Goal: Task Accomplishment & Management: Manage account settings

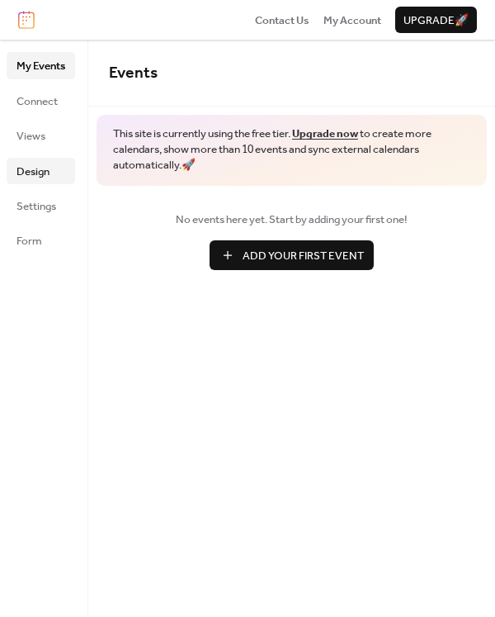
click at [43, 163] on span "Design" at bounding box center [33, 171] width 33 height 17
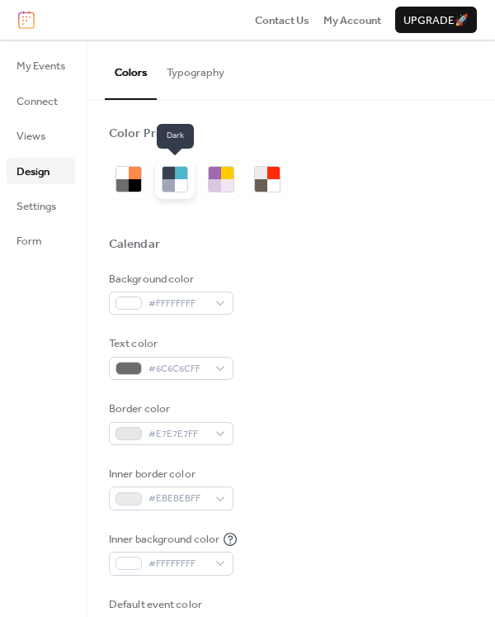
click at [178, 179] on div at bounding box center [181, 185] width 12 height 12
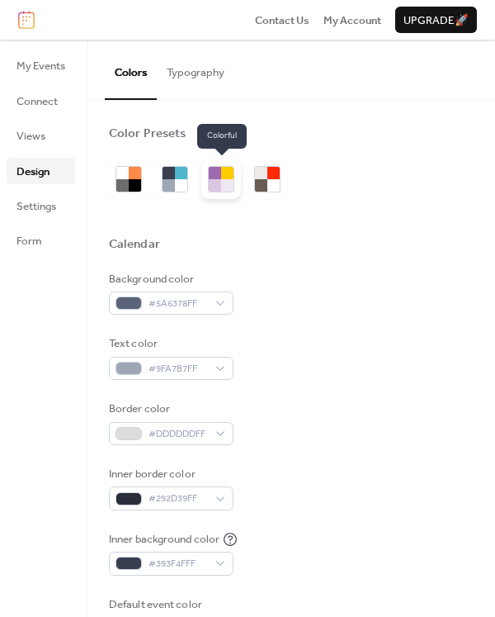
click at [208, 168] on div at bounding box center [221, 179] width 26 height 26
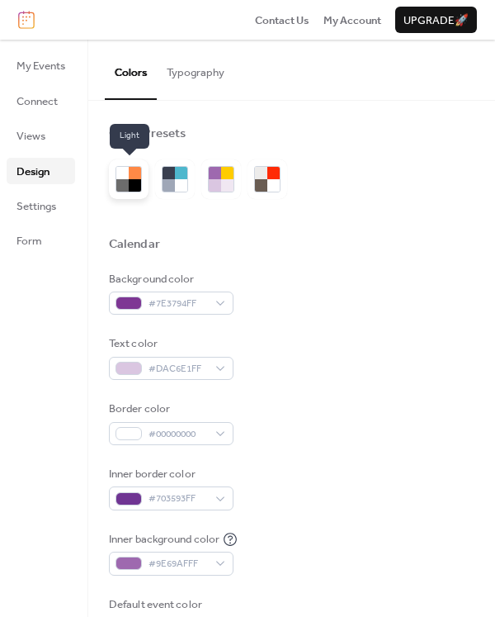
click at [134, 175] on div at bounding box center [135, 173] width 12 height 12
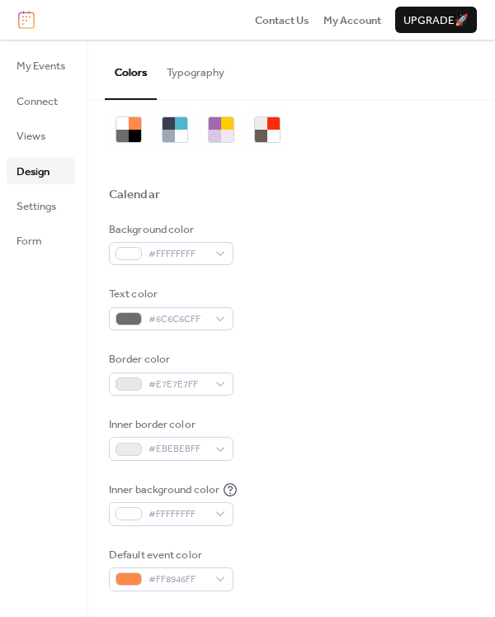
scroll to position [53, 0]
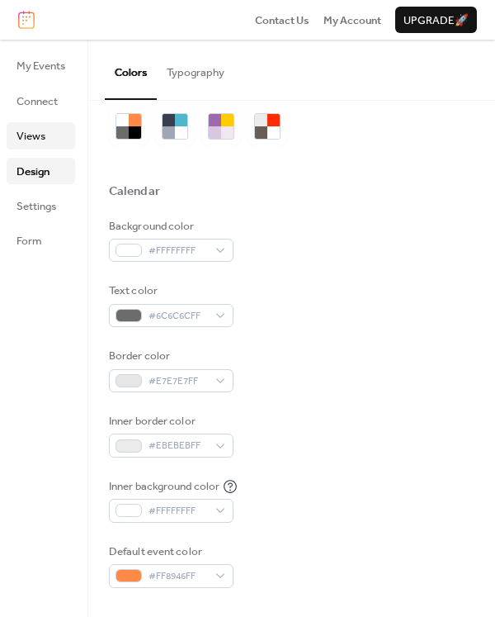
click at [31, 147] on link "Views" at bounding box center [41, 135] width 69 height 26
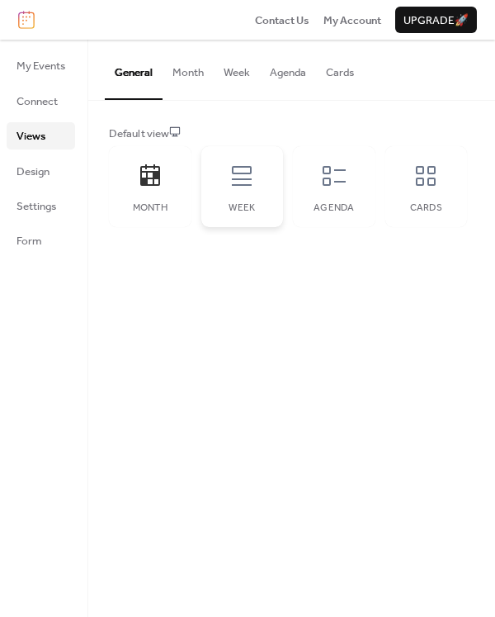
click at [249, 169] on icon at bounding box center [242, 176] width 26 height 26
click at [350, 161] on div "Agenda" at bounding box center [334, 186] width 83 height 81
click at [182, 175] on div "Month" at bounding box center [150, 186] width 83 height 81
click at [39, 164] on span "Design" at bounding box center [33, 171] width 33 height 17
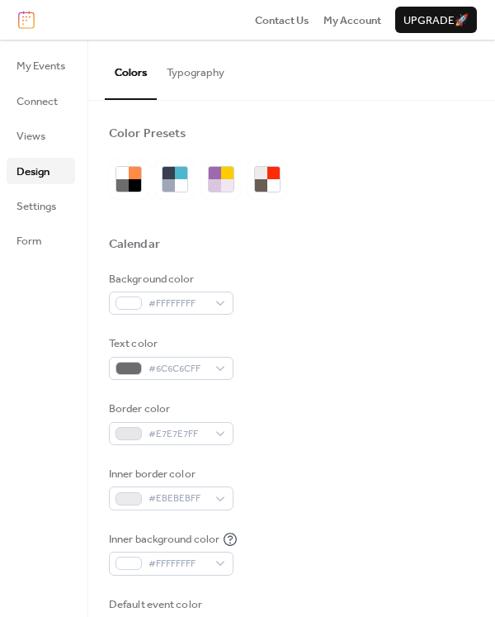
click at [36, 221] on ul "My Events Connect Views Design Settings Form" at bounding box center [41, 152] width 69 height 201
click at [36, 205] on span "Settings" at bounding box center [37, 206] width 40 height 17
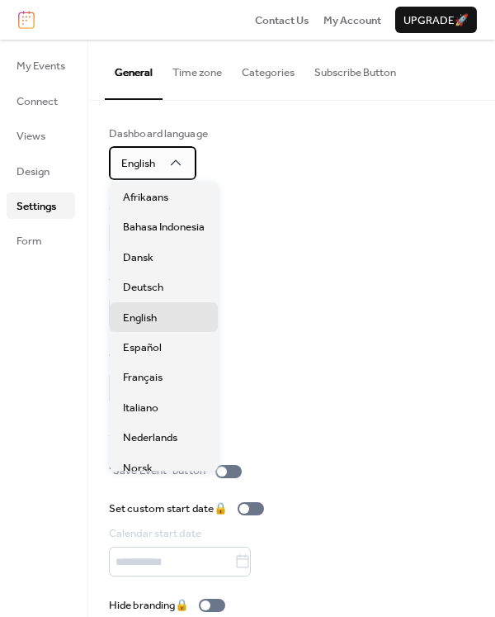
click at [154, 161] on span "English" at bounding box center [138, 163] width 34 height 21
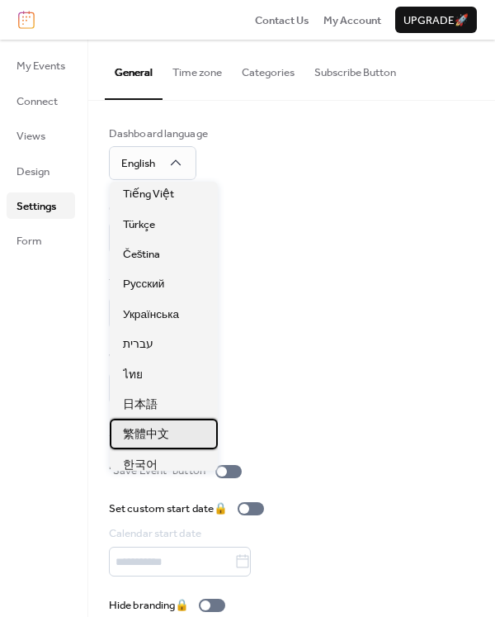
click at [183, 430] on div "繁體中文" at bounding box center [164, 434] width 108 height 30
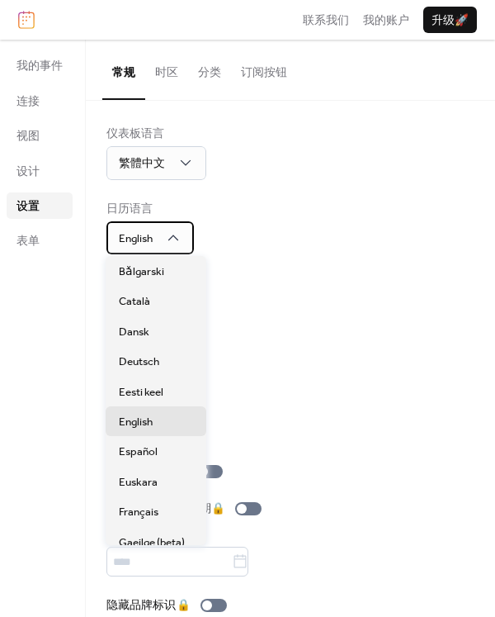
scroll to position [810, 0]
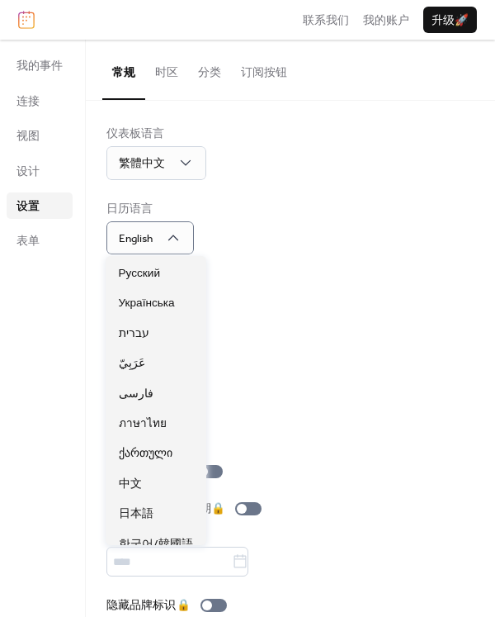
click at [278, 299] on div "时间格式 1:00pm" at bounding box center [291, 302] width 368 height 54
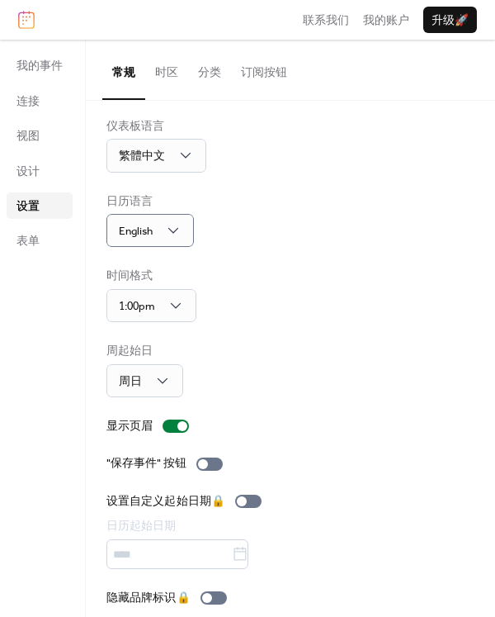
scroll to position [14, 0]
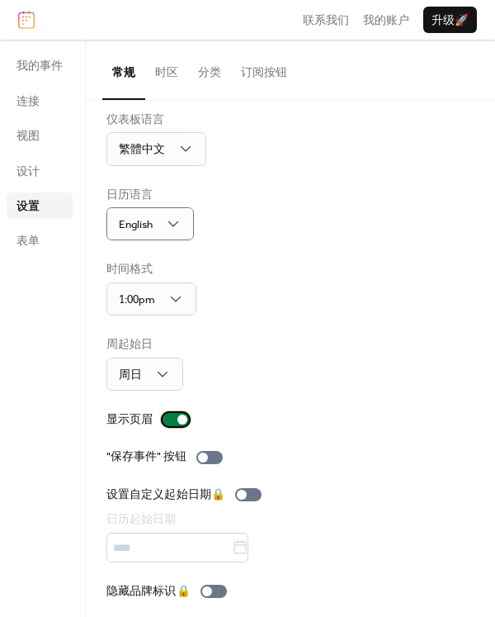
click at [180, 415] on div at bounding box center [183, 420] width 10 height 10
click at [180, 413] on div at bounding box center [176, 419] width 26 height 13
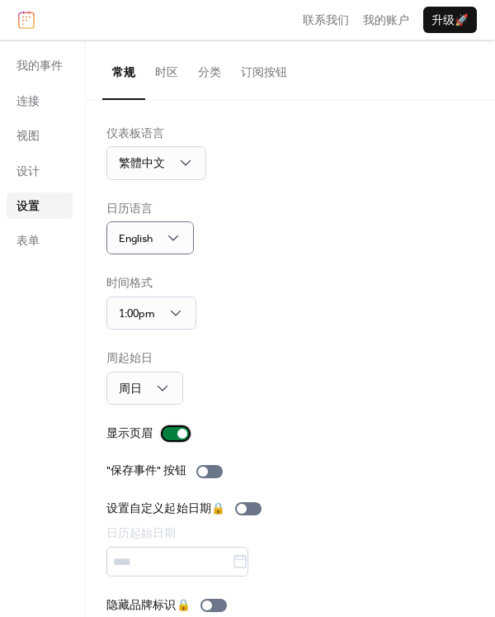
scroll to position [0, 0]
click at [173, 427] on div at bounding box center [176, 433] width 26 height 13
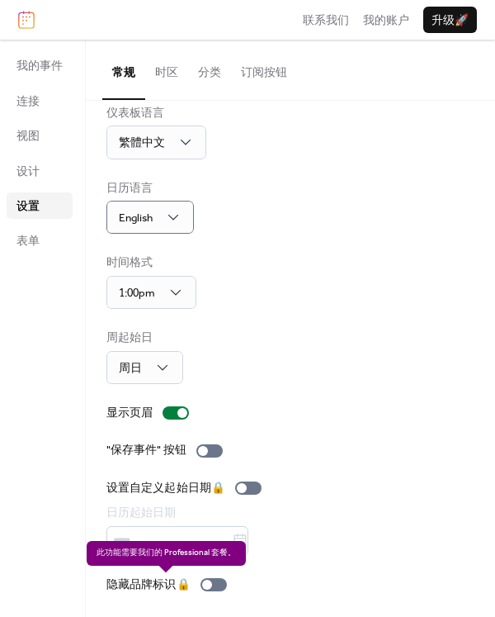
click at [214, 584] on div "隐藏品牌标识 🔒" at bounding box center [170, 584] width 127 height 17
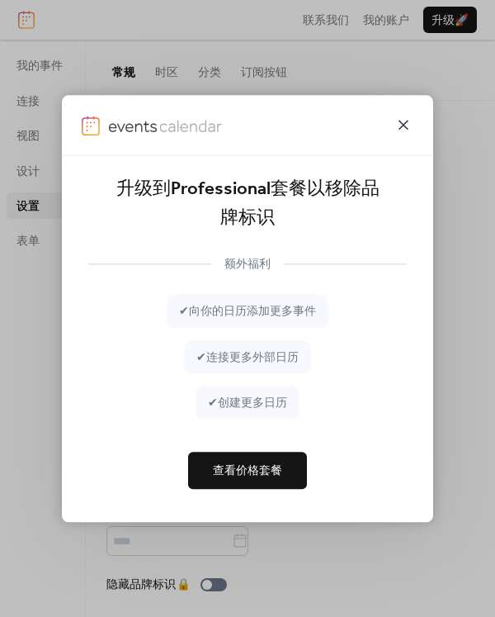
click at [405, 125] on icon at bounding box center [404, 125] width 10 height 10
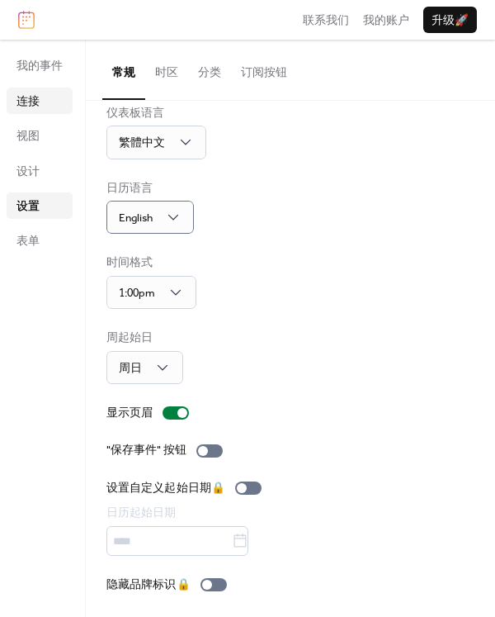
click at [26, 96] on span "连接" at bounding box center [28, 101] width 23 height 17
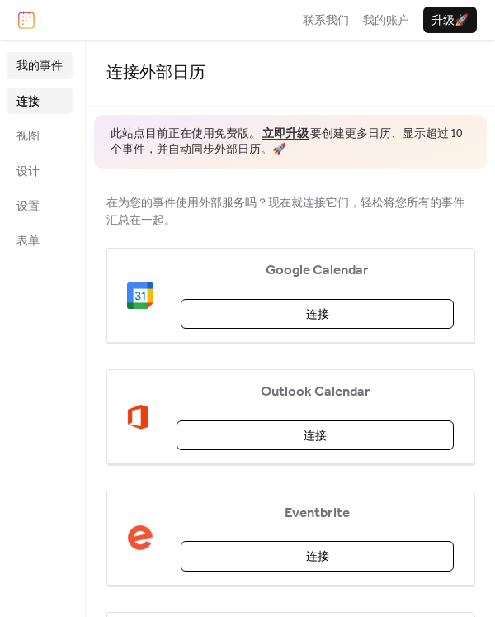
click at [47, 69] on span "我的事件" at bounding box center [40, 66] width 46 height 17
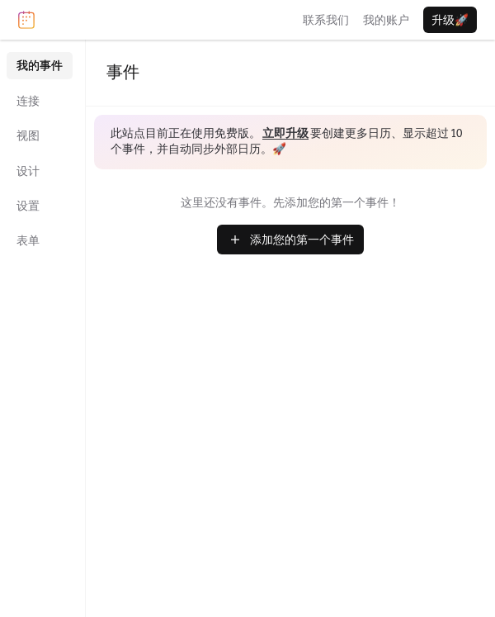
click at [298, 245] on span "添加您的第一个事件" at bounding box center [302, 240] width 104 height 17
